Goal: Task Accomplishment & Management: Manage account settings

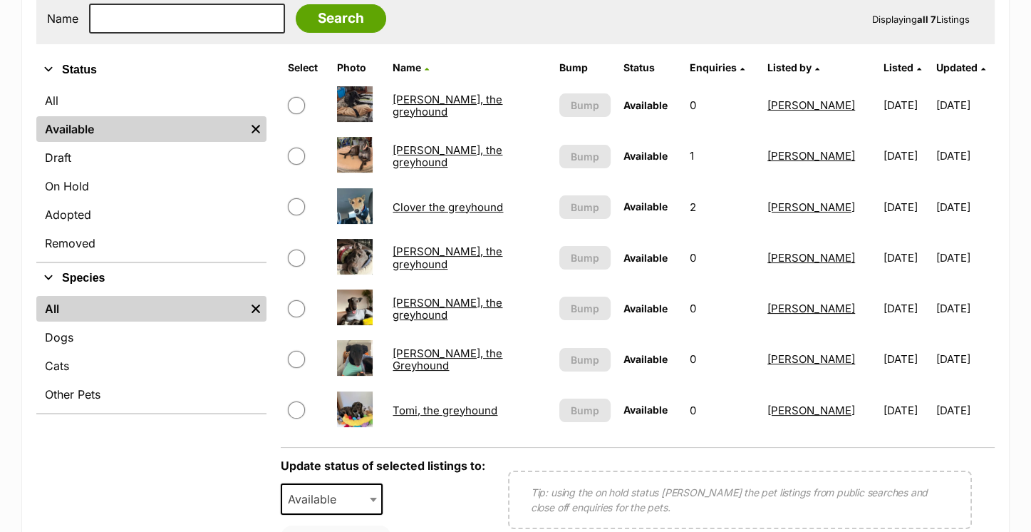
click at [475, 403] on link "Tomi, the greyhound" at bounding box center [445, 410] width 105 height 14
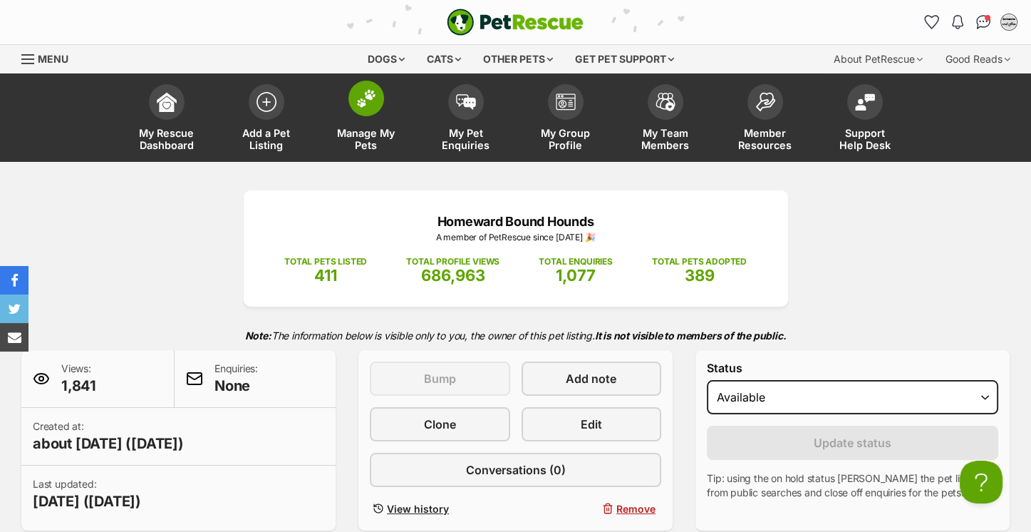
click at [368, 98] on img at bounding box center [366, 98] width 20 height 19
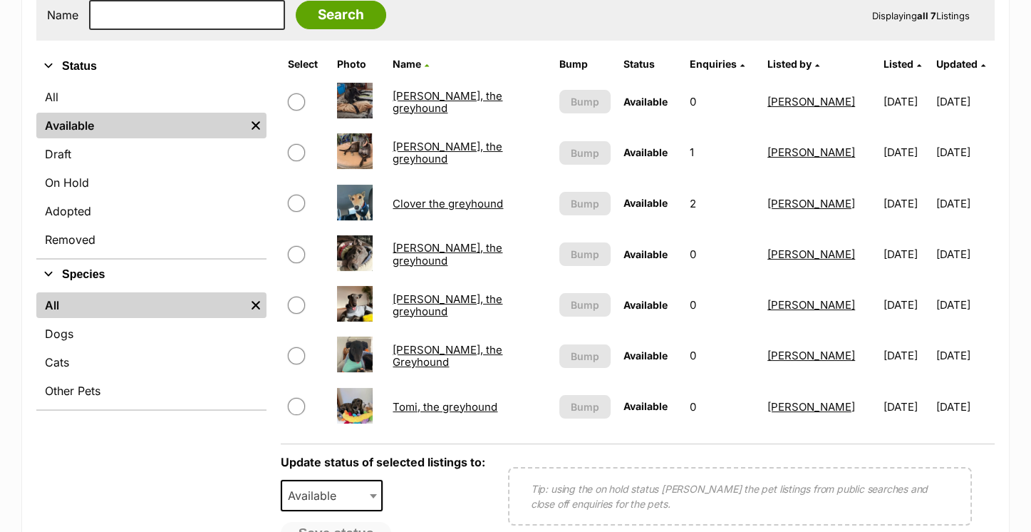
scroll to position [295, 0]
